Goal: Find specific page/section: Find specific page/section

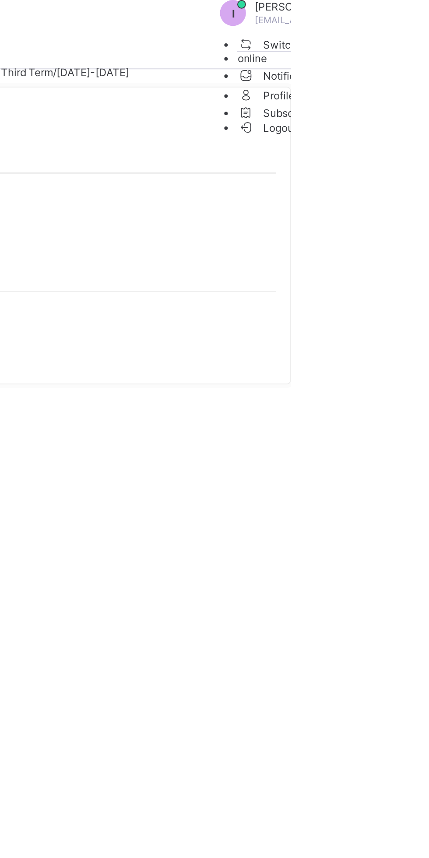
click at [402, 69] on span "Logout" at bounding box center [417, 64] width 30 height 9
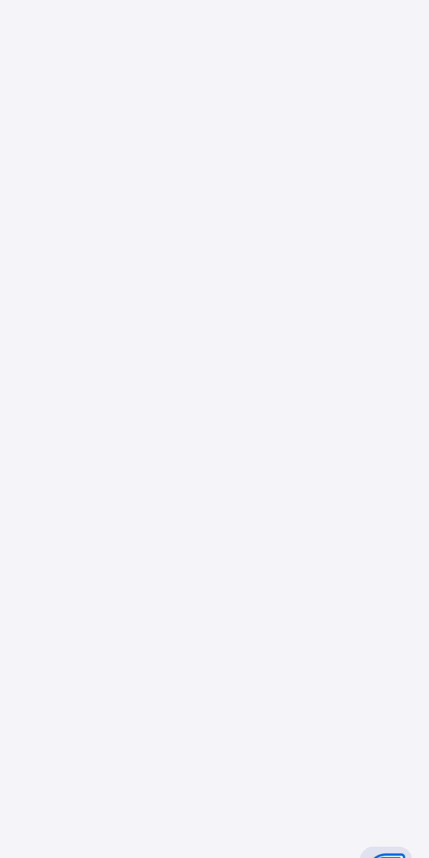
click at [71, 274] on input "email" at bounding box center [40, 270] width 62 height 9
type input "**********"
click at [208, 313] on icon at bounding box center [203, 310] width 7 height 7
click at [37, 346] on span at bounding box center [32, 343] width 7 height 7
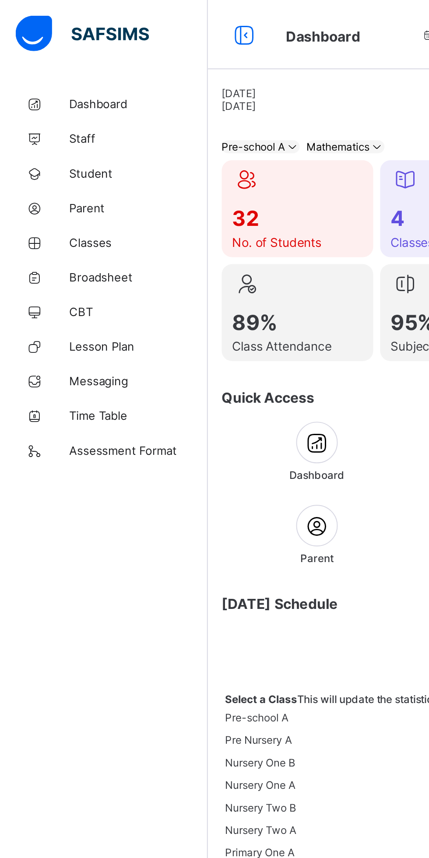
click at [49, 143] on span "Broadsheet" at bounding box center [70, 140] width 70 height 7
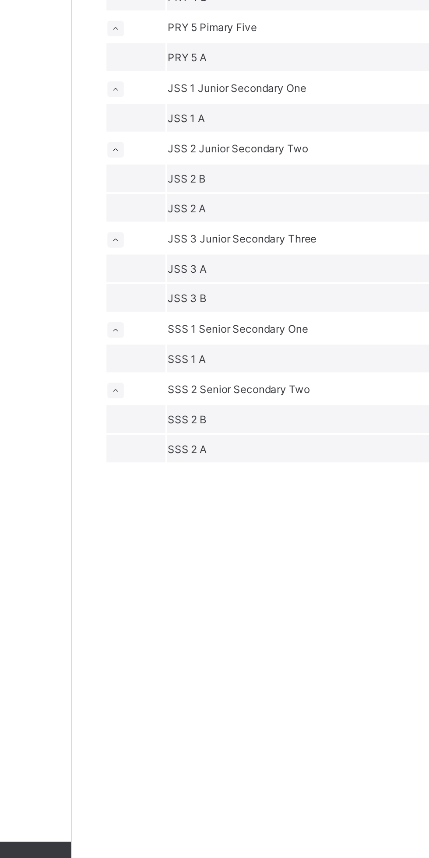
click at [163, 436] on span "JSS 1" at bounding box center [161, 433] width 15 height 7
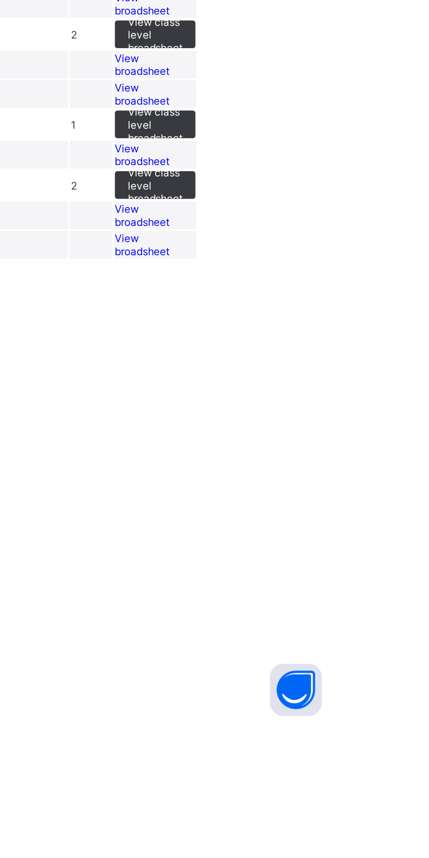
click at [343, 455] on span "View broadsheet" at bounding box center [330, 448] width 28 height 13
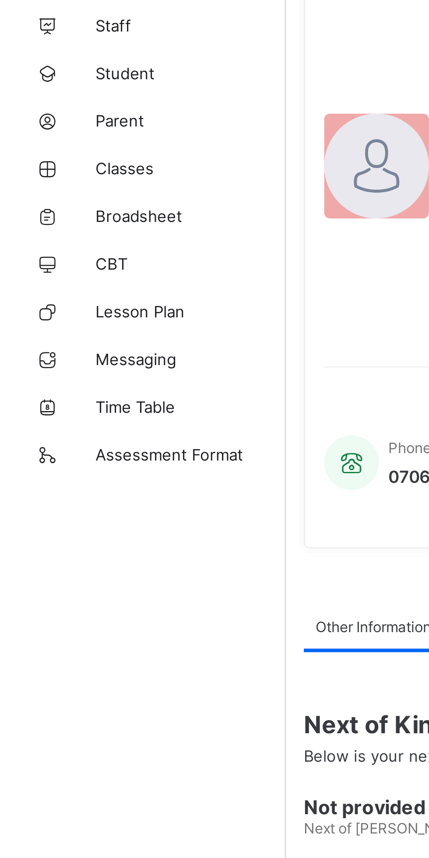
click at [61, 140] on span "Broadsheet" at bounding box center [70, 140] width 70 height 7
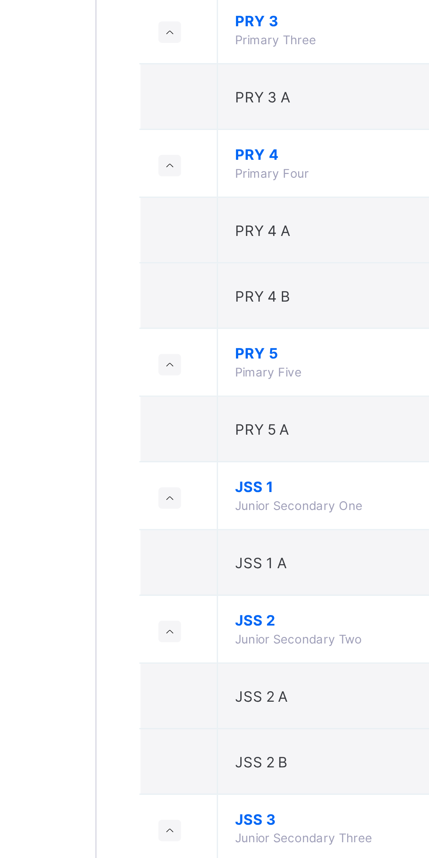
click at [165, 659] on td "JSS 1 Junior Secondary One" at bounding box center [237, 659] width 176 height 25
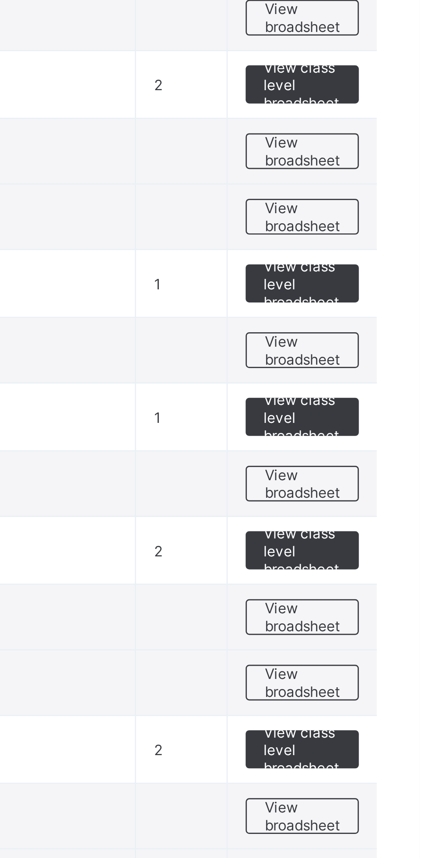
click at [385, 684] on span "View broadsheet" at bounding box center [386, 683] width 28 height 13
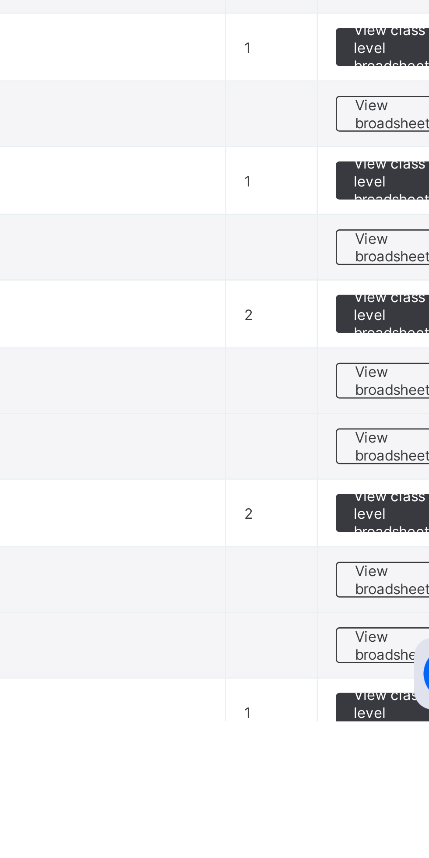
click at [379, 680] on span "View broadsheet" at bounding box center [386, 683] width 28 height 13
